Goal: Navigation & Orientation: Find specific page/section

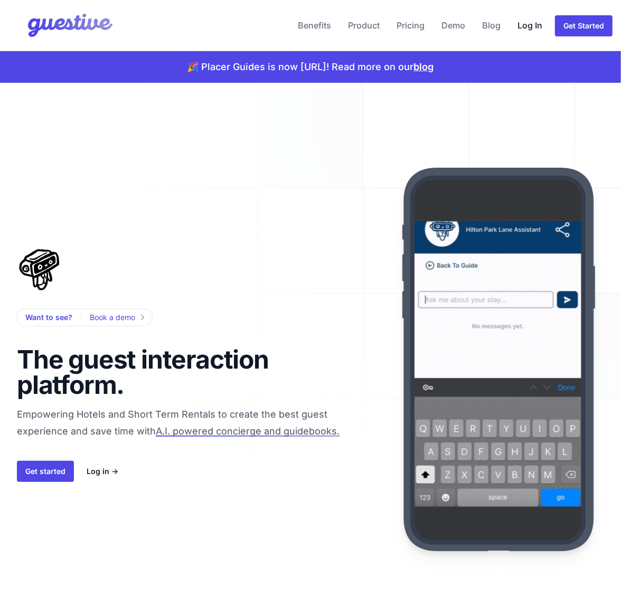
click at [520, 23] on link "Log In" at bounding box center [529, 25] width 33 height 25
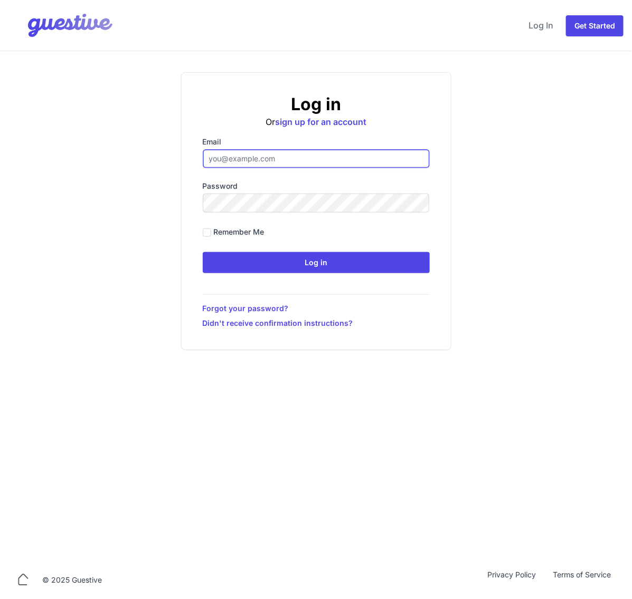
type input "ben@aplacelikehome.co.uk"
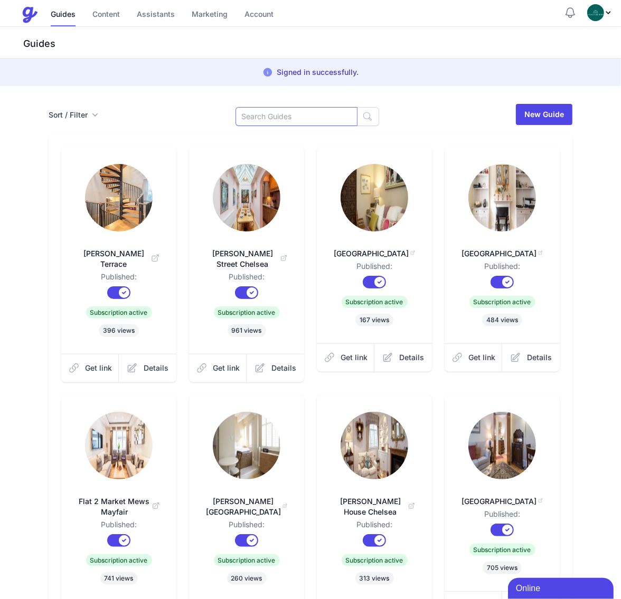
click at [281, 112] on input at bounding box center [296, 116] width 122 height 19
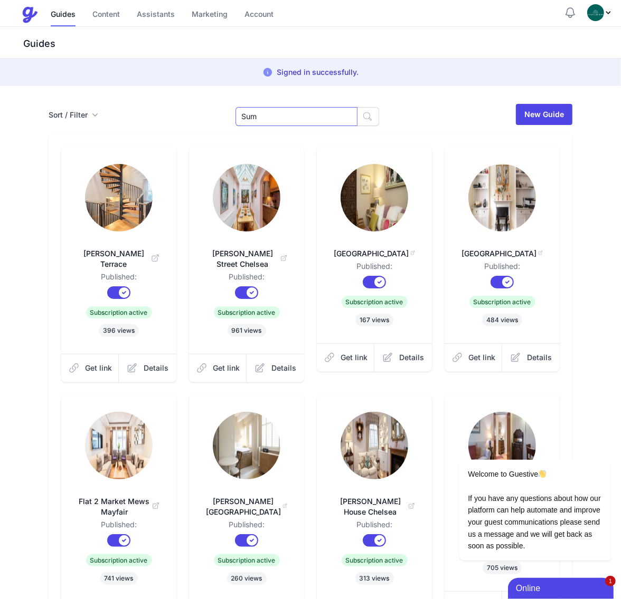
type input "Sum"
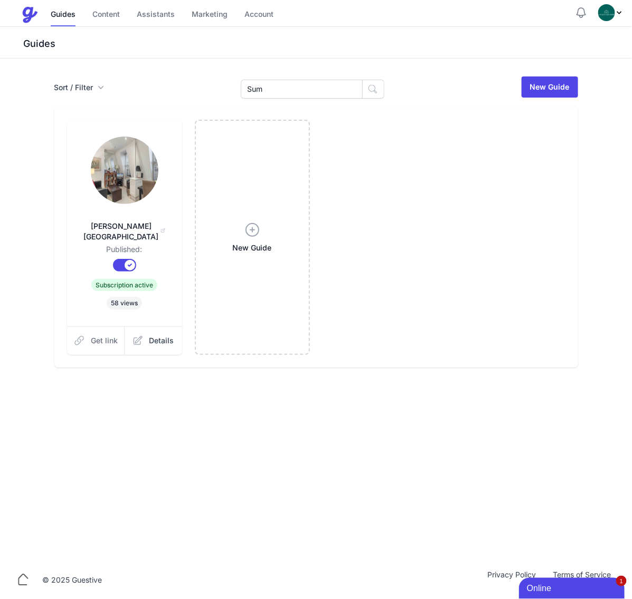
click at [103, 327] on link "Get link" at bounding box center [96, 341] width 58 height 28
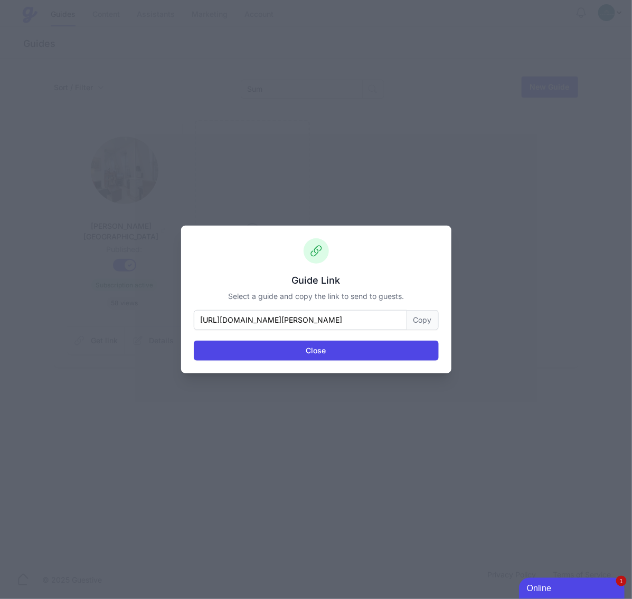
drag, startPoint x: 420, startPoint y: 322, endPoint x: 413, endPoint y: 322, distance: 7.4
click at [418, 322] on button "Copy" at bounding box center [423, 320] width 32 height 20
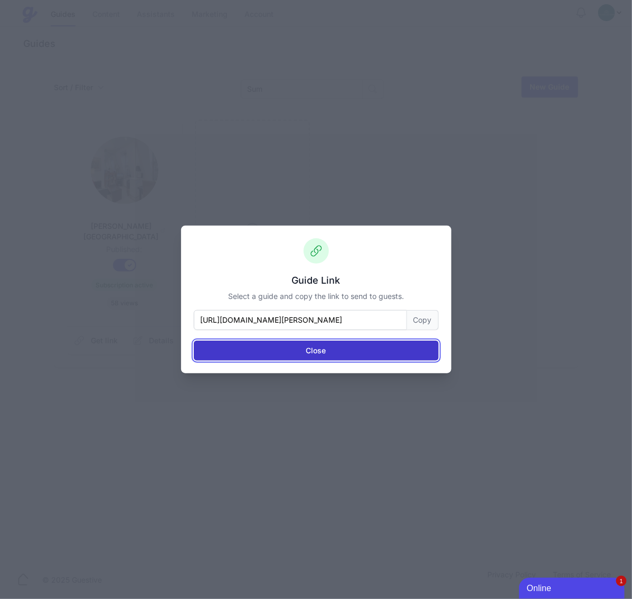
click at [316, 346] on button "Close" at bounding box center [316, 351] width 245 height 20
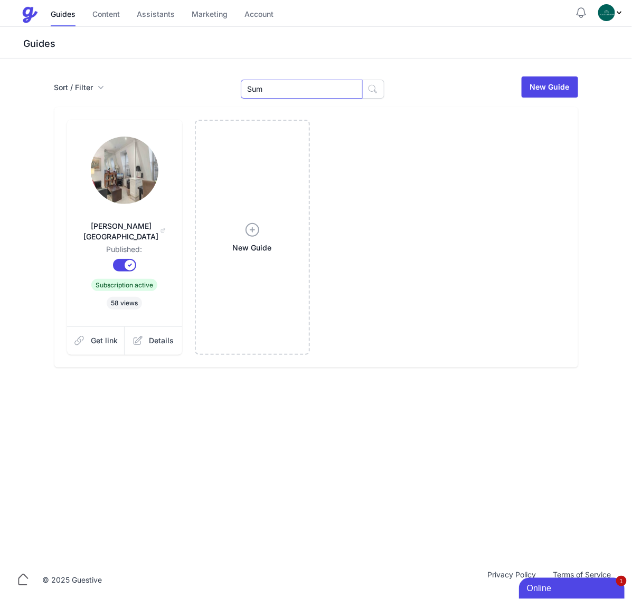
click at [277, 85] on input "Sum" at bounding box center [302, 89] width 122 height 19
type input "[PERSON_NAME]"
click at [108, 336] on span "Get link" at bounding box center [104, 341] width 27 height 11
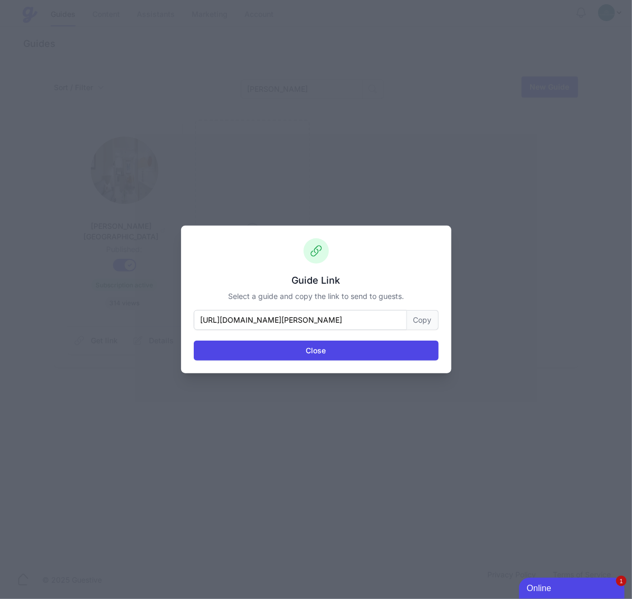
click at [408, 315] on button "Copy" at bounding box center [423, 320] width 32 height 20
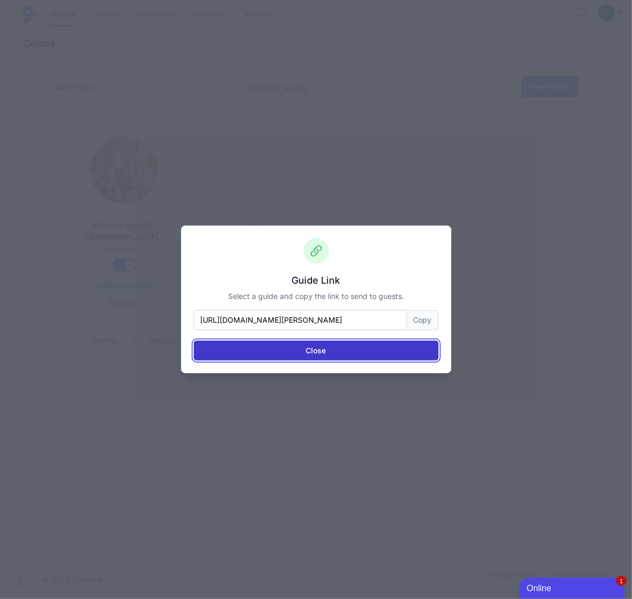
click at [271, 341] on button "Close" at bounding box center [316, 351] width 245 height 20
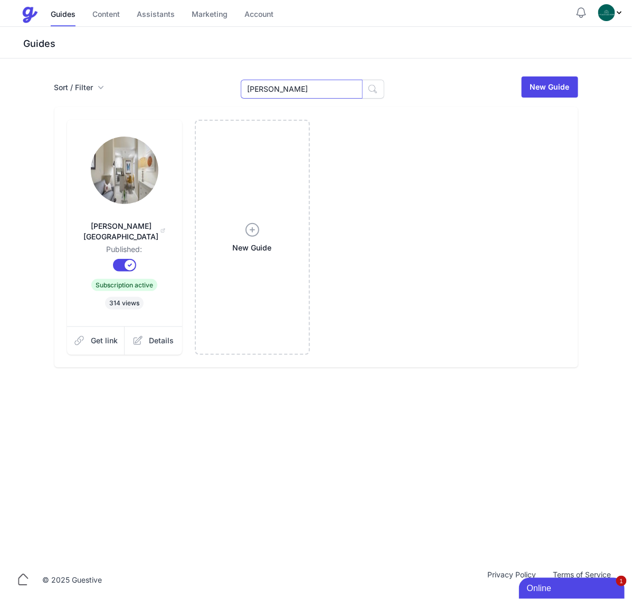
click at [317, 91] on input "Eaton" at bounding box center [302, 89] width 122 height 19
type input "Bray"
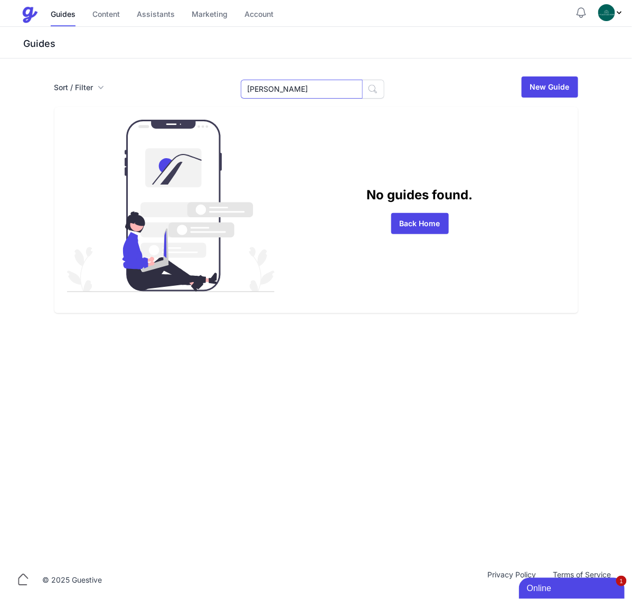
click at [300, 88] on input "Bray" at bounding box center [302, 89] width 122 height 19
type input "55"
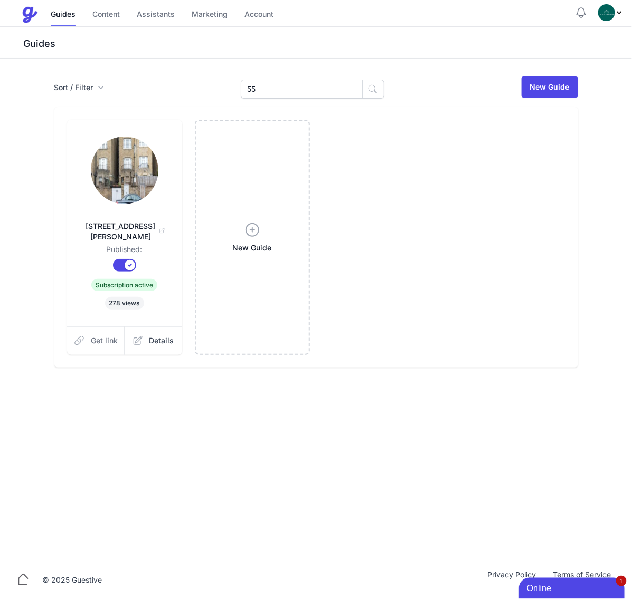
click at [111, 336] on span "Get link" at bounding box center [104, 341] width 27 height 11
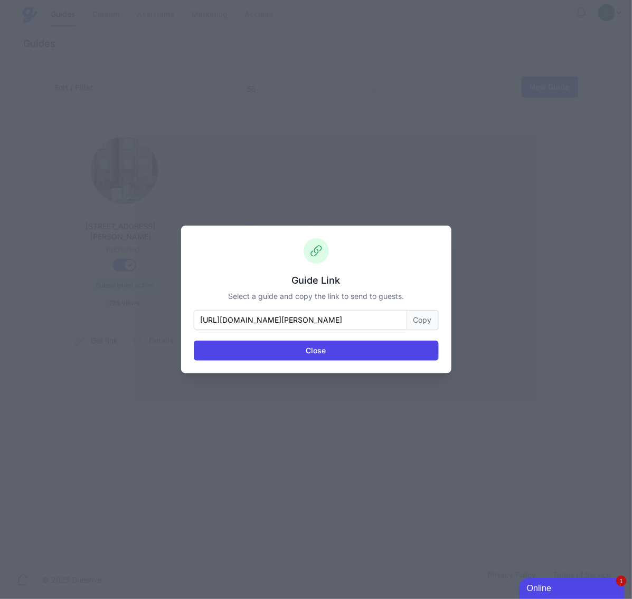
click at [425, 326] on button "Copy" at bounding box center [423, 320] width 32 height 20
